Goal: Task Accomplishment & Management: Manage account settings

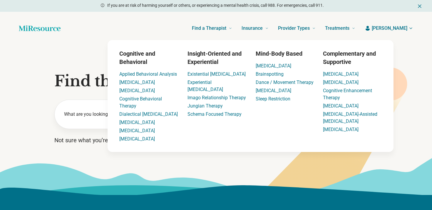
click at [397, 27] on span "[PERSON_NAME]" at bounding box center [390, 28] width 36 height 7
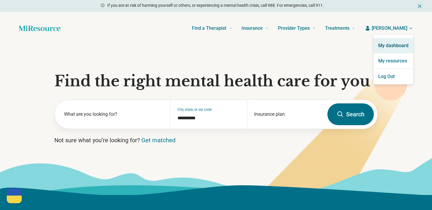
click at [391, 39] on link "My dashboard" at bounding box center [394, 45] width 40 height 15
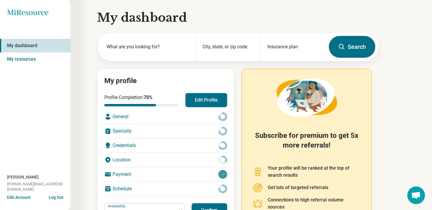
click at [204, 106] on button "Edit Profile" at bounding box center [206, 100] width 42 height 14
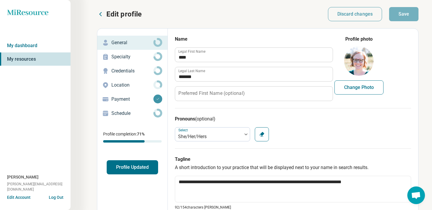
click at [145, 168] on button "Profile Updated" at bounding box center [132, 167] width 51 height 14
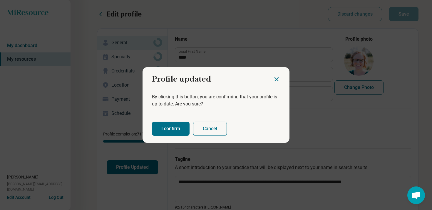
click at [174, 133] on button "I confirm" at bounding box center [171, 128] width 38 height 14
